Goal: Information Seeking & Learning: Learn about a topic

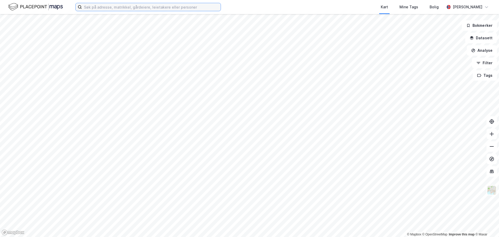
click at [159, 9] on input at bounding box center [151, 7] width 139 height 8
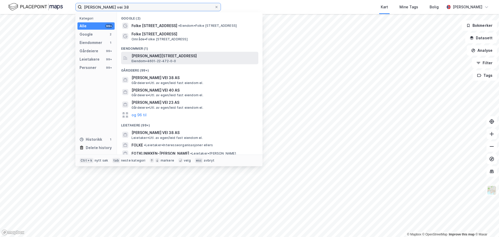
type input "[PERSON_NAME] vei 38"
click at [177, 56] on span "[PERSON_NAME][STREET_ADDRESS]" at bounding box center [193, 56] width 125 height 6
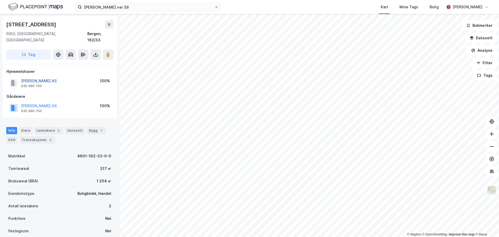
click at [0, 0] on button "[PERSON_NAME] AS" at bounding box center [0, 0] width 0 height 0
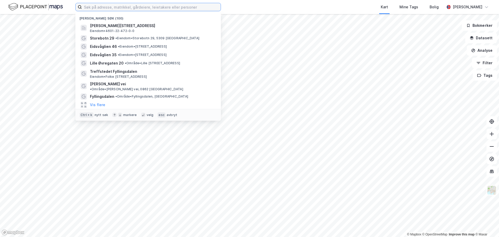
click at [104, 5] on input at bounding box center [151, 7] width 139 height 8
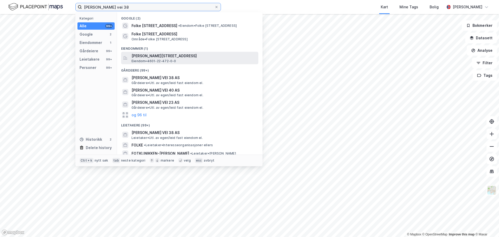
type input "[PERSON_NAME] vei 38"
click at [193, 58] on span "[PERSON_NAME][STREET_ADDRESS]" at bounding box center [193, 56] width 125 height 6
